Goal: Transaction & Acquisition: Purchase product/service

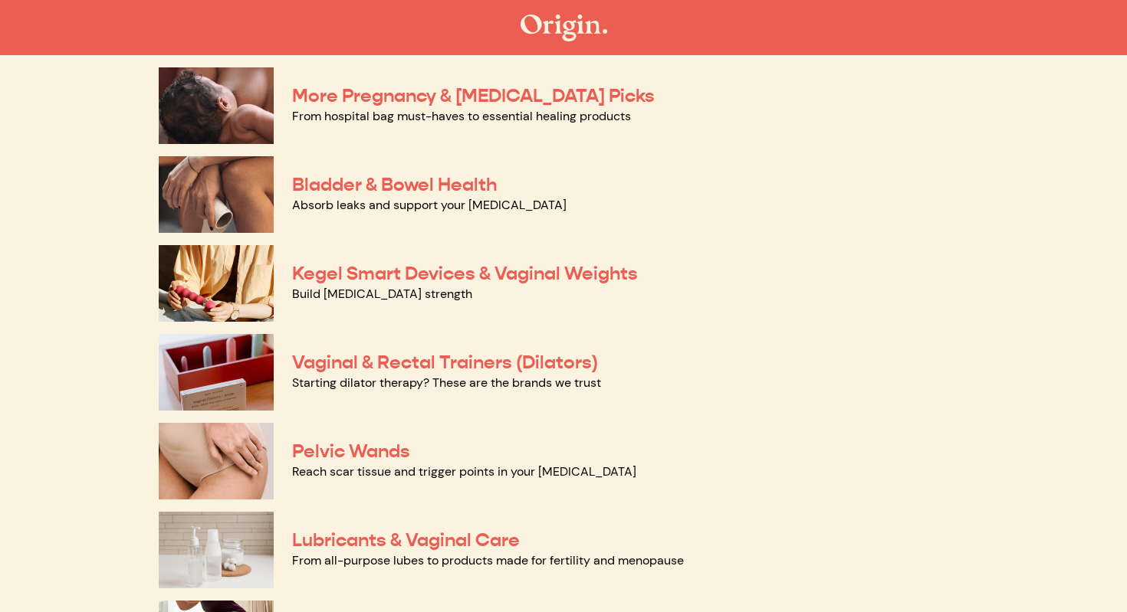
scroll to position [418, 0]
click at [202, 367] on img at bounding box center [216, 371] width 115 height 77
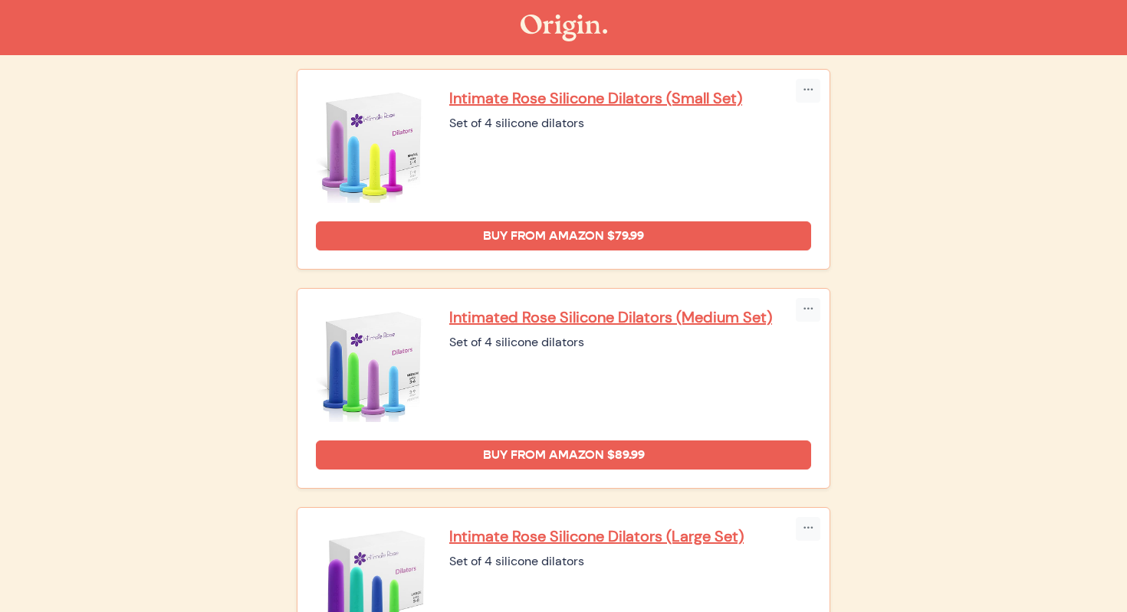
scroll to position [444, 0]
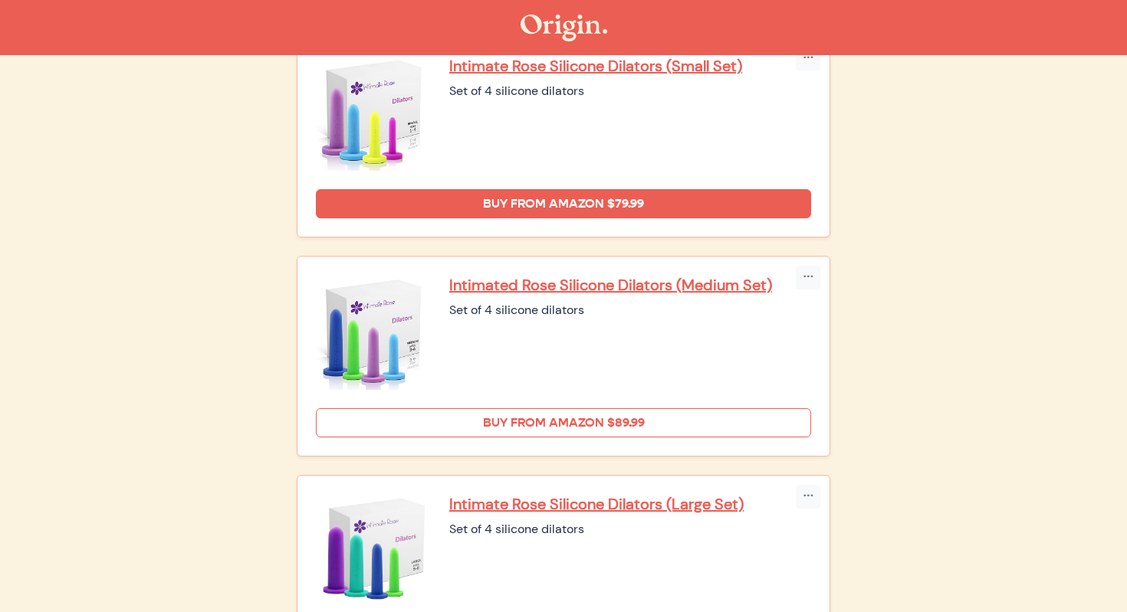
click at [612, 409] on link "Buy from Amazon $89.99" at bounding box center [563, 423] width 495 height 29
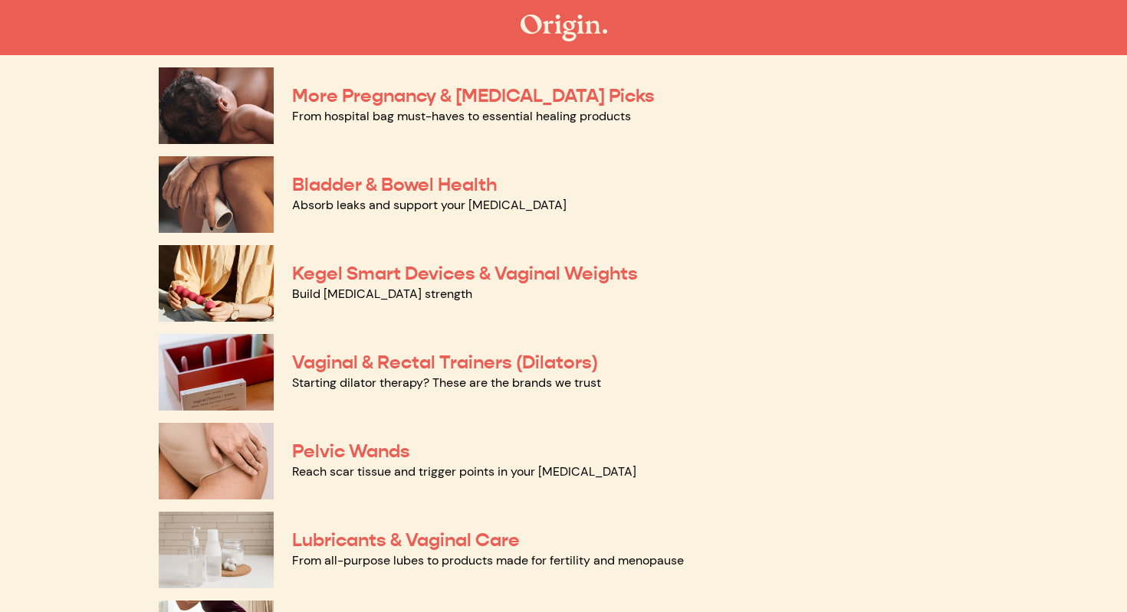
scroll to position [418, 0]
